Goal: Task Accomplishment & Management: Manage account settings

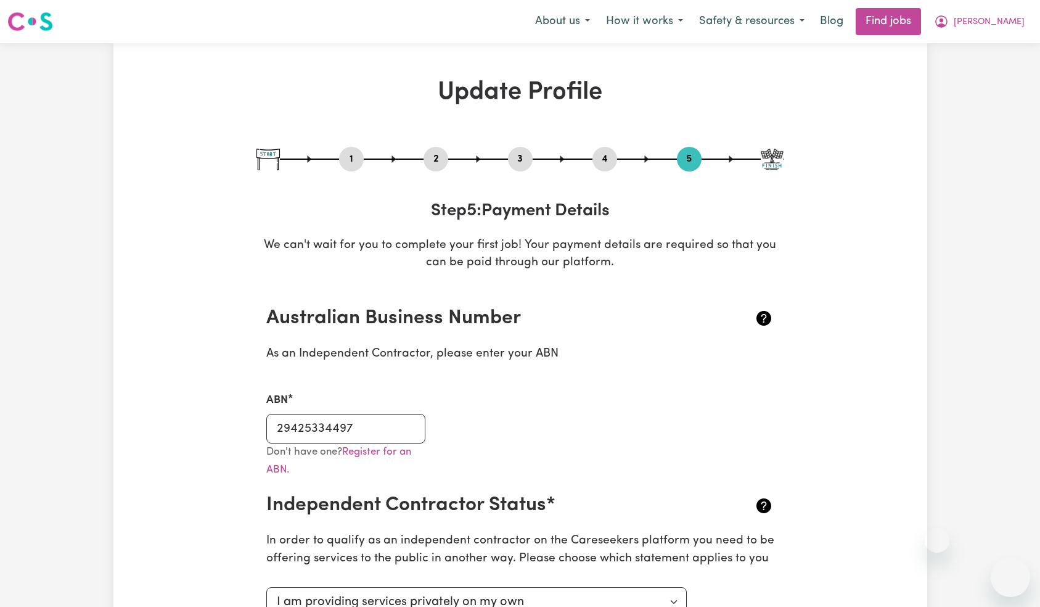
select select "I am providing services privately on my own"
click at [1025, 20] on button "[PERSON_NAME]" at bounding box center [979, 22] width 107 height 26
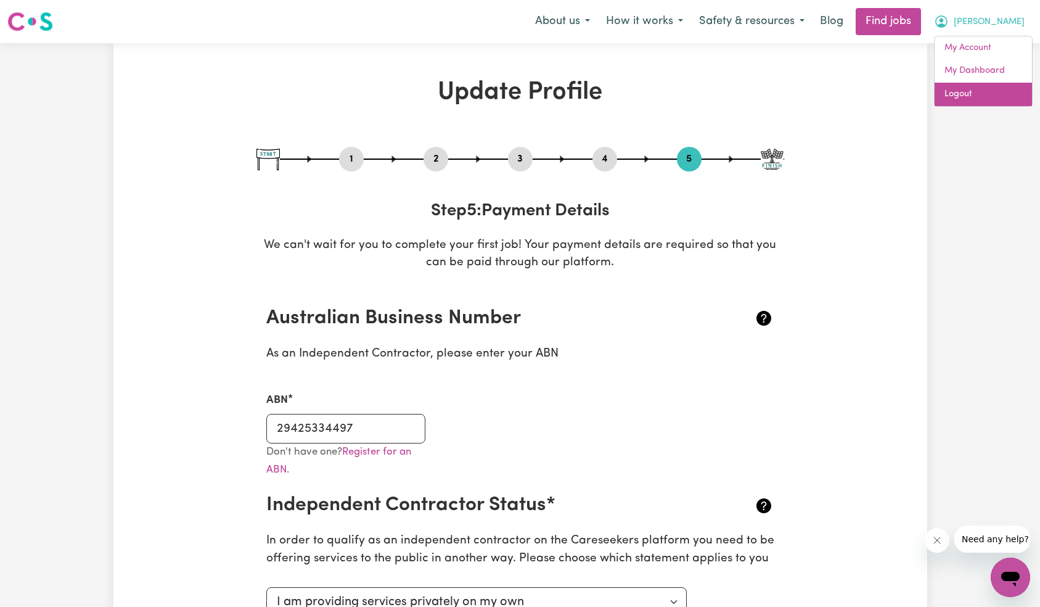
click at [976, 92] on link "Logout" at bounding box center [983, 94] width 97 height 23
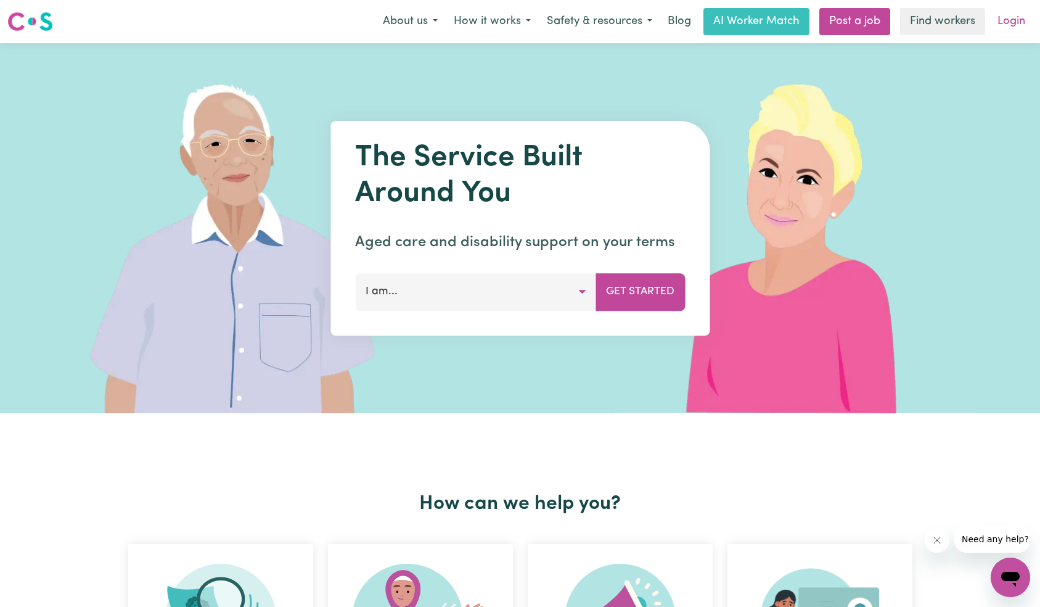
click at [1014, 24] on link "Login" at bounding box center [1011, 21] width 43 height 27
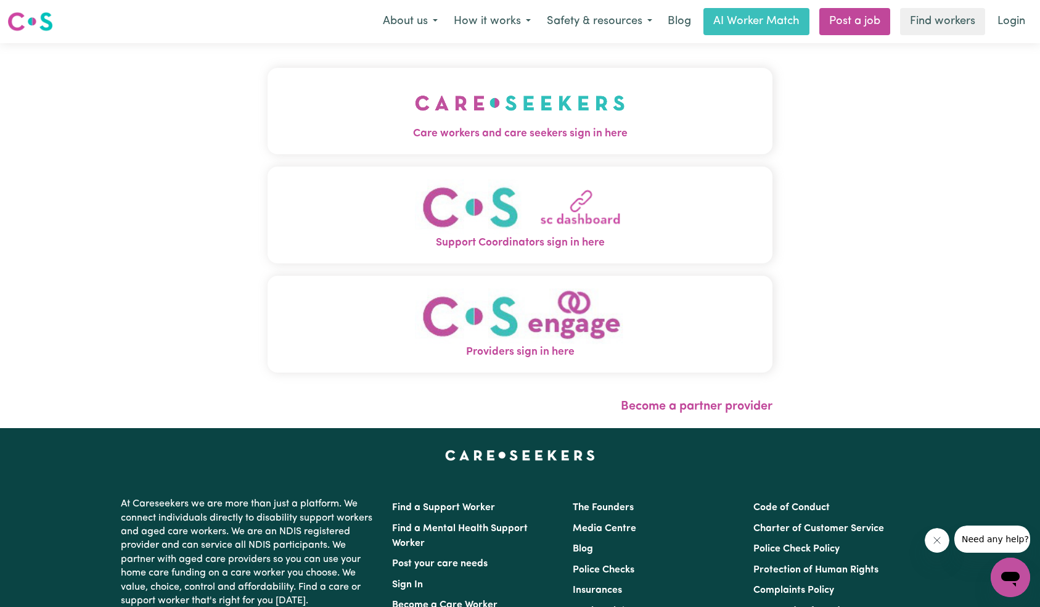
click at [433, 122] on img "Care workers and care seekers sign in here" at bounding box center [520, 103] width 210 height 46
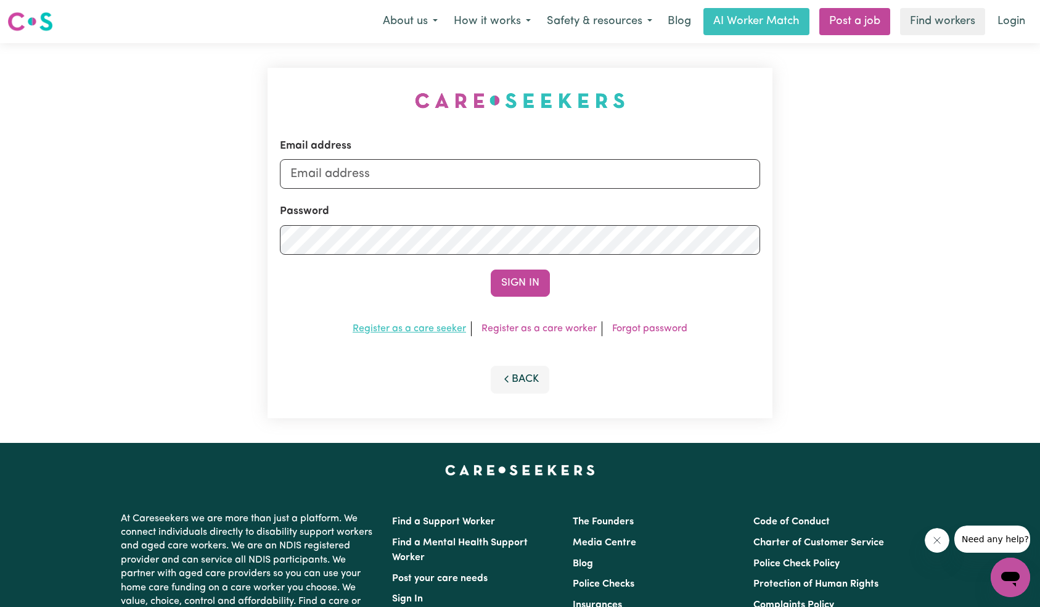
click at [418, 333] on link "Register as a care seeker" at bounding box center [409, 329] width 113 height 10
